Goal: Transaction & Acquisition: Subscribe to service/newsletter

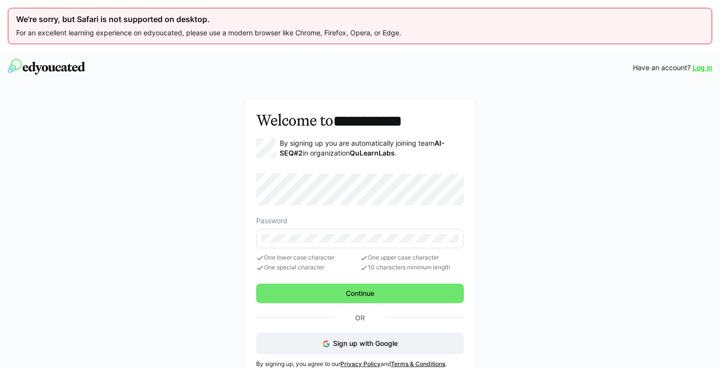
click at [703, 67] on link "Log in" at bounding box center [703, 68] width 20 height 10
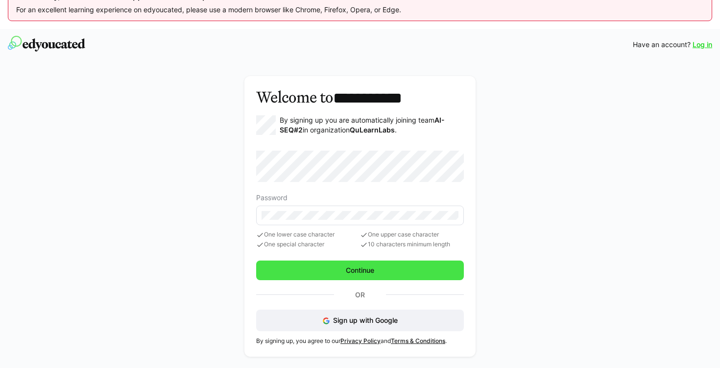
scroll to position [26, 0]
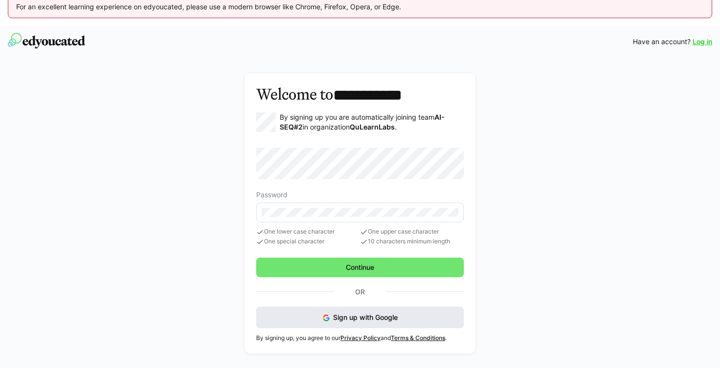
click at [381, 314] on span "Sign up with Google" at bounding box center [365, 317] width 65 height 8
